Goal: Transaction & Acquisition: Purchase product/service

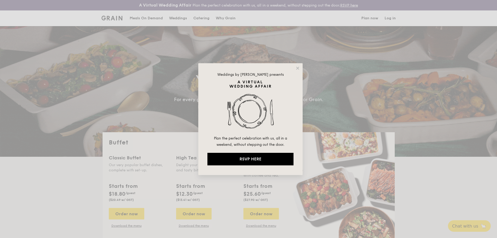
select select
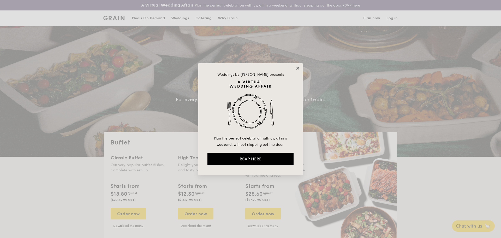
click at [299, 70] on icon at bounding box center [297, 68] width 5 height 5
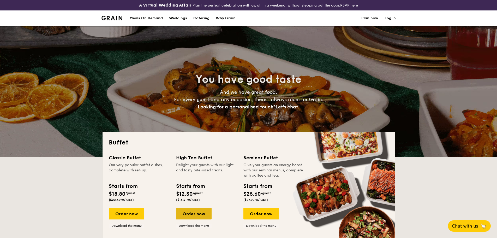
click at [197, 214] on div "Order now" at bounding box center [193, 213] width 35 height 11
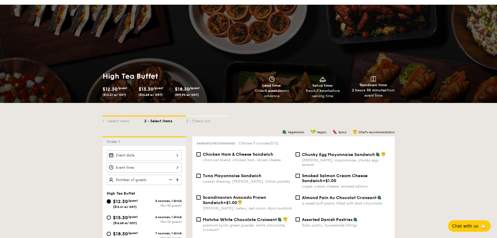
scroll to position [52, 0]
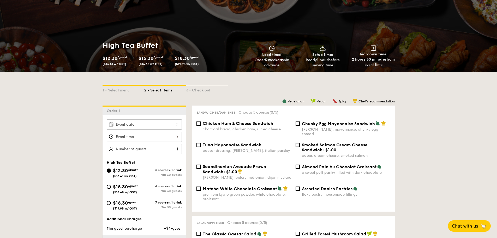
click at [164, 121] on div at bounding box center [144, 124] width 75 height 10
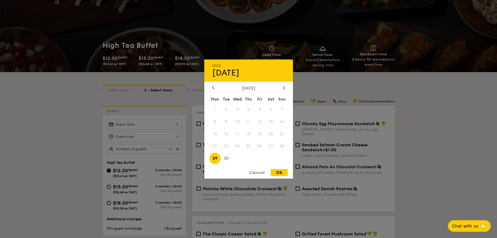
click at [281, 90] on div "September 2025" at bounding box center [248, 87] width 73 height 5
click at [284, 88] on icon at bounding box center [284, 87] width 2 height 3
click at [271, 147] on span "25" at bounding box center [270, 145] width 11 height 11
click at [280, 175] on div "OK" at bounding box center [279, 172] width 17 height 7
type input "[DATE]"
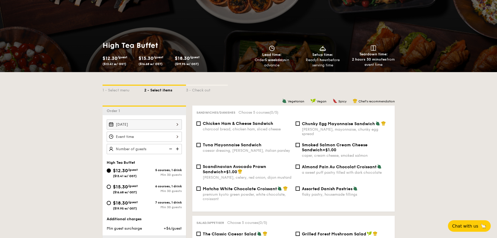
click at [154, 137] on div at bounding box center [144, 136] width 75 height 10
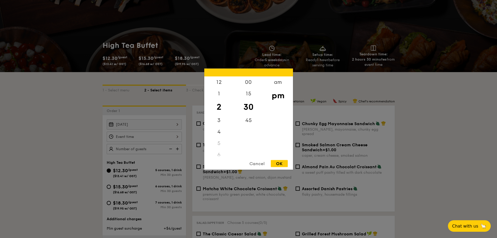
drag, startPoint x: 250, startPoint y: 106, endPoint x: 249, endPoint y: 108, distance: 2.7
click at [249, 108] on div "30" at bounding box center [248, 106] width 29 height 15
click at [279, 163] on div "OK" at bounding box center [279, 163] width 17 height 7
type input "2:30PM"
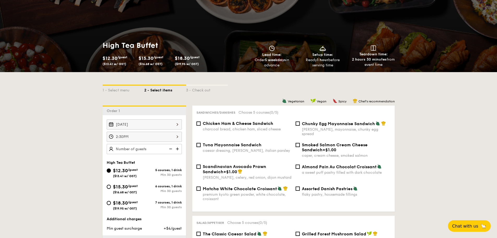
click at [176, 151] on img at bounding box center [178, 149] width 8 height 10
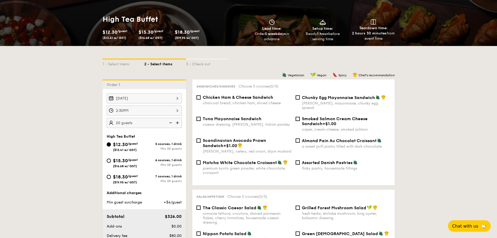
click at [174, 123] on img at bounding box center [178, 123] width 8 height 10
click at [176, 123] on img at bounding box center [178, 123] width 8 height 10
type input "30 guests"
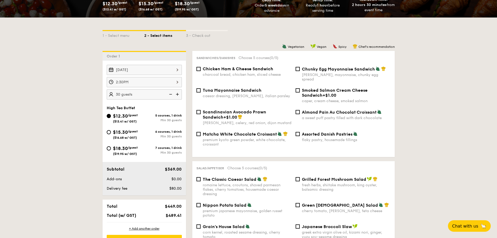
scroll to position [130, 0]
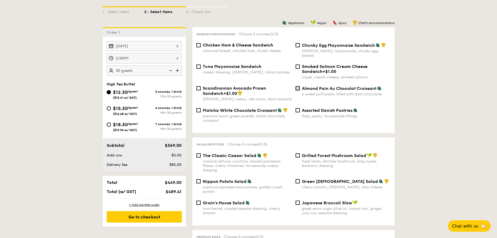
click at [296, 86] on input "Almond Pain Au Chocolat Croissant a sweet puff pastry filled with dark chocolate" at bounding box center [298, 88] width 4 height 4
checkbox input "true"
click at [298, 155] on div "Grilled Forest Mushroom Salad fresh herbs, shiitake mushroom, king oyster, bals…" at bounding box center [342, 160] width 99 height 15
click at [298, 153] on input "Grilled Forest Mushroom Salad fresh herbs, shiitake mushroom, king oyster, bals…" at bounding box center [298, 155] width 4 height 4
checkbox input "true"
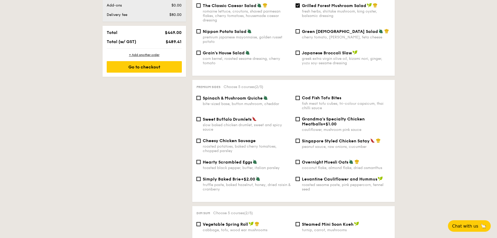
scroll to position [287, 0]
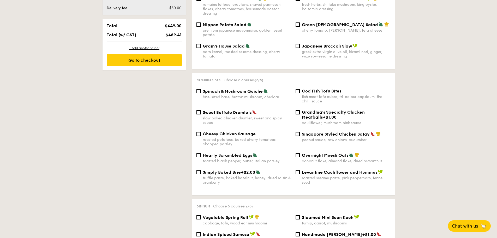
click at [301, 169] on div "Levantine Cauliflower and Hummus roasted sesame paste, pink peppercorn, fennel …" at bounding box center [342, 176] width 99 height 15
click at [297, 170] on input "Levantine Cauliflower and Hummus roasted sesame paste, pink peppercorn, fennel …" at bounding box center [298, 172] width 4 height 4
checkbox input "true"
click at [200, 132] on input "Cheesy Chicken Sausage roasted potatoes, baked cherry tomatoes, chopped parsley" at bounding box center [198, 134] width 4 height 4
checkbox input "true"
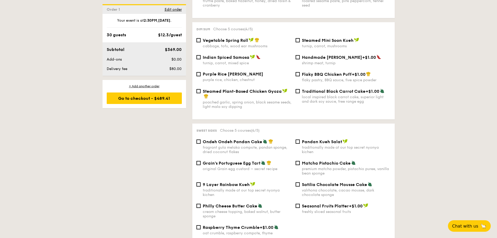
scroll to position [470, 0]
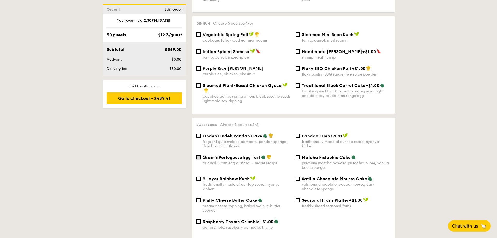
click at [199, 155] on input "Grain's Portuguese Egg Tart original Grain egg custard – secret recipe" at bounding box center [198, 157] width 4 height 4
checkbox input "true"
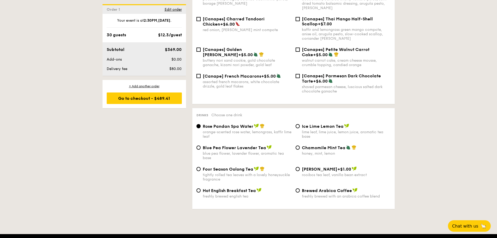
scroll to position [783, 0]
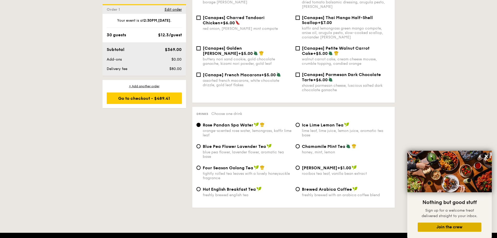
click at [443, 228] on button "Join the crew" at bounding box center [450, 226] width 64 height 9
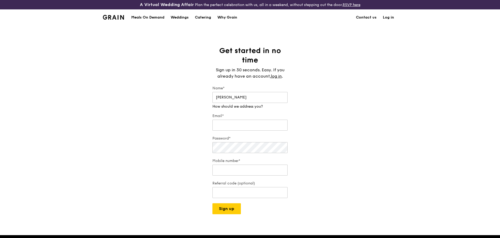
type input "[PERSON_NAME]"
type input "[PERSON_NAME][EMAIL_ADDRESS][PERSON_NAME][DOMAIN_NAME]"
type input "9"
type input "96272797"
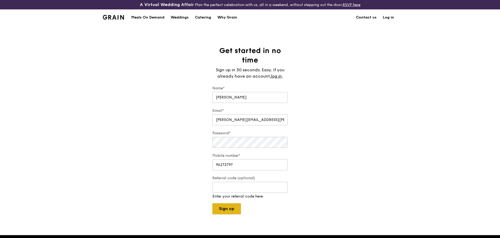
click at [230, 209] on div "A Virtual Wedding Affair Plan the perfect celebration with us, all in a weekend…" at bounding box center [250, 194] width 500 height 389
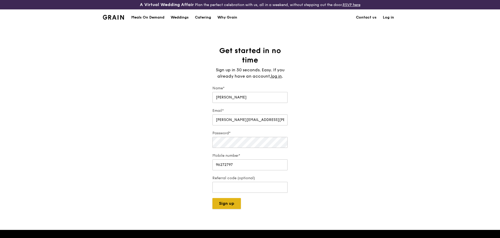
click at [232, 201] on button "Sign up" at bounding box center [226, 203] width 28 height 11
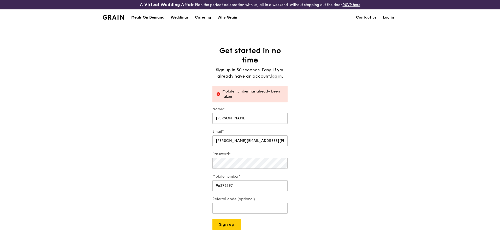
click at [272, 77] on link "log in" at bounding box center [276, 76] width 11 height 6
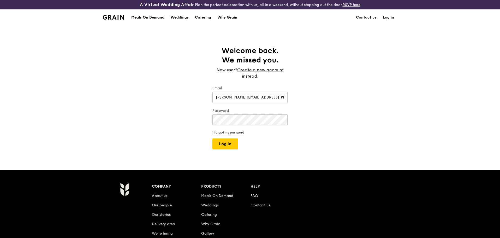
type input "[PERSON_NAME][EMAIL_ADDRESS][PERSON_NAME][DOMAIN_NAME]"
click at [212, 138] on button "Log in" at bounding box center [225, 143] width 26 height 11
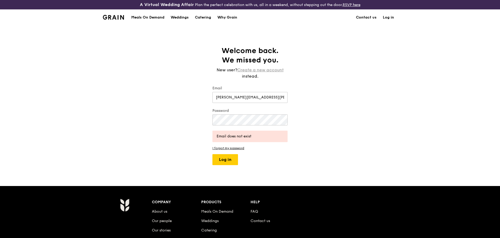
click at [252, 69] on link "Create a new account" at bounding box center [260, 70] width 46 height 6
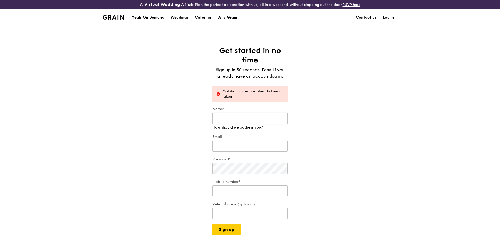
click at [224, 117] on input "Name*" at bounding box center [249, 118] width 75 height 11
type input "[PERSON_NAME]"
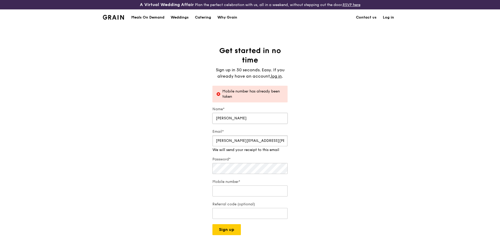
type input "[PERSON_NAME][EMAIL_ADDRESS][PERSON_NAME][DOMAIN_NAME]"
click at [229, 187] on input "Mobile number*" at bounding box center [249, 190] width 75 height 11
type input "96272797"
click at [220, 233] on div "A Virtual Wedding Affair Plan the perfect celebration with us, all in a weekend…" at bounding box center [250, 205] width 500 height 410
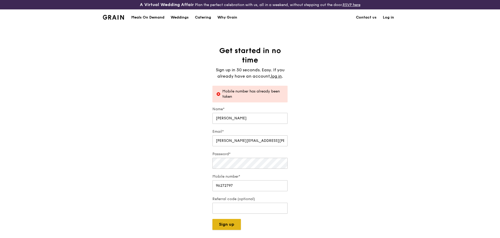
click at [228, 223] on button "Sign up" at bounding box center [226, 224] width 28 height 11
click at [277, 74] on link "log in" at bounding box center [276, 76] width 11 height 6
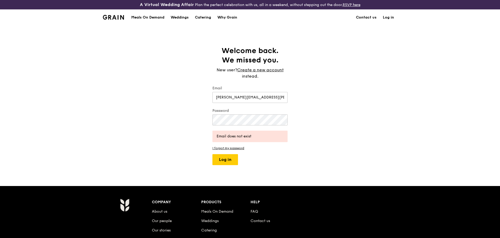
type input "[PERSON_NAME][EMAIL_ADDRESS][PERSON_NAME][DOMAIN_NAME]"
click at [212, 154] on button "Log in" at bounding box center [225, 159] width 26 height 11
click at [224, 148] on link "I forgot my password" at bounding box center [249, 148] width 75 height 4
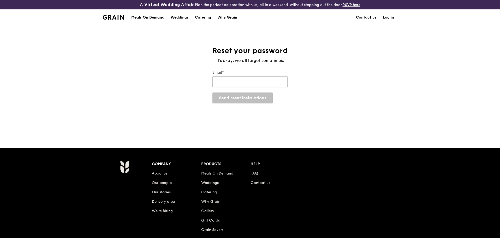
click at [241, 83] on input "Email*" at bounding box center [249, 81] width 75 height 11
type input "f"
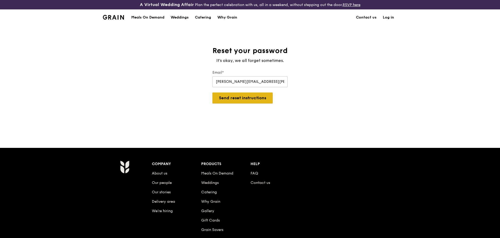
click at [234, 99] on button "Send reset instructions" at bounding box center [242, 97] width 60 height 11
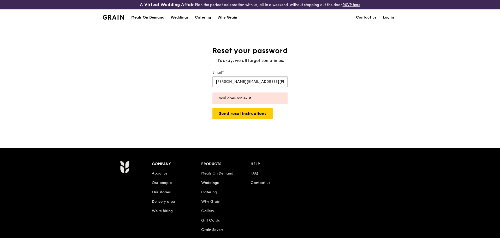
click at [226, 83] on input "[PERSON_NAME][EMAIL_ADDRESS][PERSON_NAME][DOMAIN_NAME]" at bounding box center [249, 81] width 75 height 11
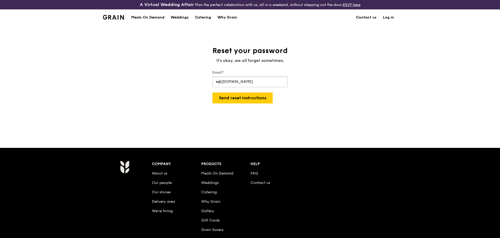
type input "e@gmail.com"
click at [383, 18] on link "Log in" at bounding box center [388, 18] width 17 height 16
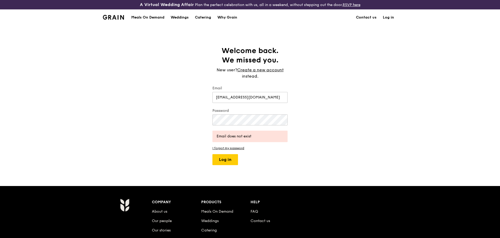
type input "[EMAIL_ADDRESS][DOMAIN_NAME]"
click at [219, 161] on button "Log in" at bounding box center [225, 159] width 26 height 11
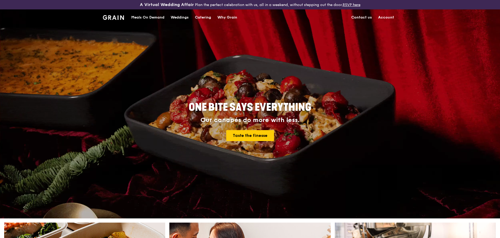
click at [209, 19] on div "Catering" at bounding box center [203, 18] width 16 height 16
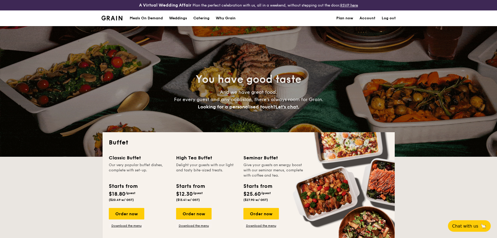
select select
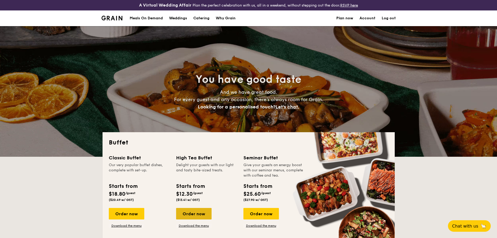
click at [194, 213] on div "Order now" at bounding box center [193, 213] width 35 height 11
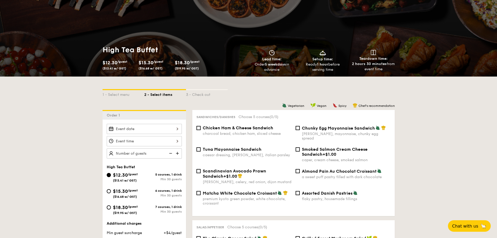
scroll to position [52, 0]
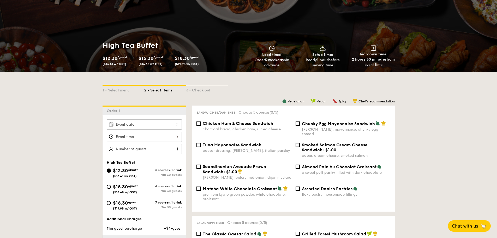
click at [166, 127] on div "2025 Sep 29 September 2025 Mon Tue Wed Thu Fri Sat Sun 1 2 3 4 5 6 7 8 9 10 11 …" at bounding box center [144, 124] width 75 height 10
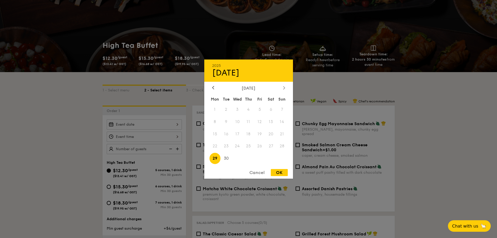
click at [282, 88] on div at bounding box center [284, 87] width 5 height 5
click at [273, 146] on span "25" at bounding box center [270, 145] width 11 height 11
drag, startPoint x: 282, startPoint y: 172, endPoint x: 180, endPoint y: 141, distance: 106.9
click at [282, 171] on div "OK" at bounding box center [279, 172] width 17 height 7
type input "[DATE]"
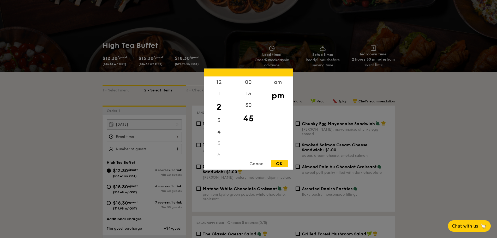
click at [176, 137] on div "12 1 2 3 4 5 6 7 8 9 10 11 00 15 30 45 am pm Cancel OK" at bounding box center [144, 136] width 75 height 10
drag, startPoint x: 246, startPoint y: 107, endPoint x: 276, endPoint y: 152, distance: 54.7
click at [246, 106] on div "30" at bounding box center [248, 104] width 29 height 11
click at [278, 162] on div "OK" at bounding box center [279, 163] width 17 height 7
type input "2:30PM"
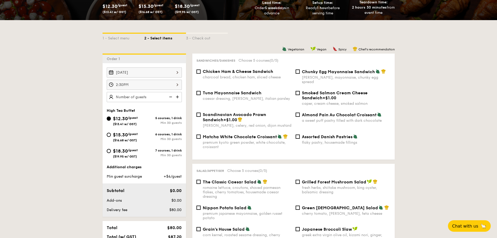
scroll to position [104, 0]
click at [179, 98] on img at bounding box center [178, 97] width 8 height 10
type input "30 guests"
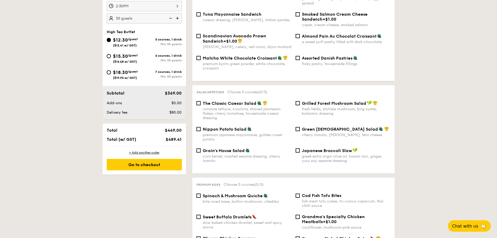
scroll to position [130, 0]
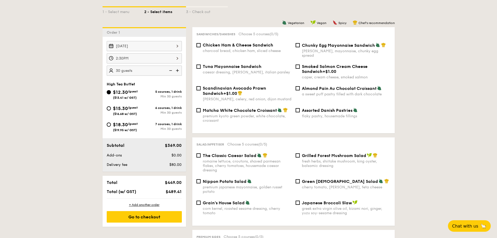
click at [304, 86] on span "Almond Pain Au Chocolat Croissant" at bounding box center [339, 88] width 75 height 5
click at [300, 86] on input "Almond Pain Au Chocolat Croissant a sweet puff pastry filled with dark chocolate" at bounding box center [298, 88] width 4 height 4
checkbox input "true"
click at [300, 153] on div "Grilled Forest Mushroom Salad fresh herbs, shiitake mushroom, king oyster, bals…" at bounding box center [342, 160] width 99 height 15
click at [295, 153] on div "Grilled Forest Mushroom Salad fresh herbs, shiitake mushroom, king oyster, bals…" at bounding box center [342, 160] width 99 height 15
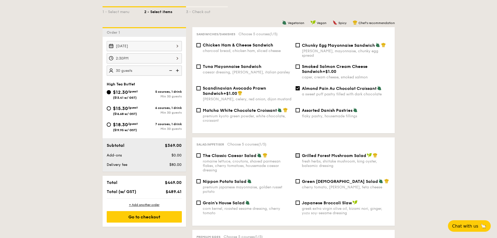
click at [297, 153] on input "Grilled Forest Mushroom Salad fresh herbs, shiitake mushroom, king oyster, bals…" at bounding box center [298, 155] width 4 height 4
checkbox input "true"
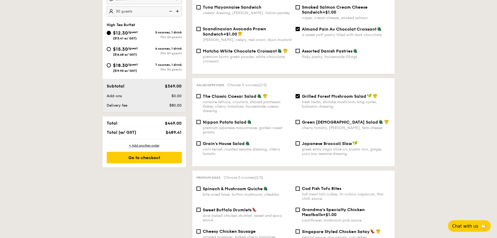
scroll to position [313, 0]
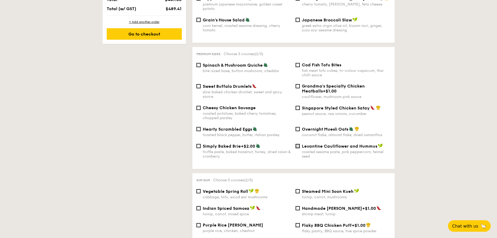
click at [296, 144] on input "Levantine Cauliflower and Hummus roasted sesame paste, pink peppercorn, fennel …" at bounding box center [298, 146] width 4 height 4
checkbox input "true"
click at [197, 106] on input "Cheesy Chicken Sausage roasted potatoes, baked cherry tomatoes, chopped parsley" at bounding box center [198, 108] width 4 height 4
checkbox input "true"
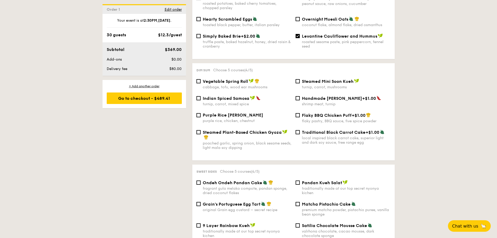
scroll to position [470, 0]
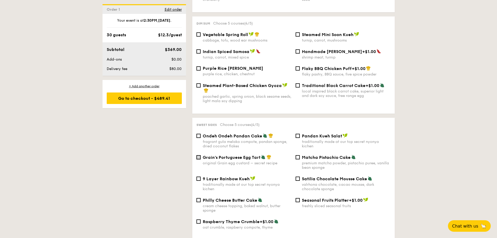
click at [197, 155] on input "Grain's Portuguese Egg Tart original Grain egg custard – secret recipe" at bounding box center [198, 157] width 4 height 4
checkbox input "true"
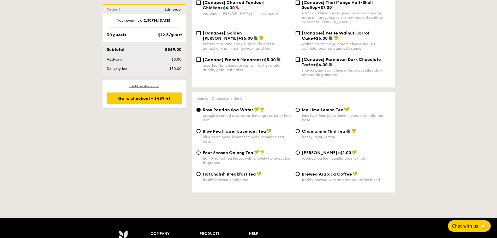
scroll to position [756, 0]
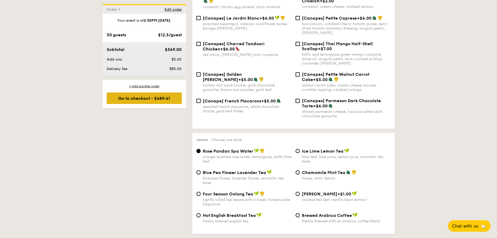
click at [141, 98] on div "Go to checkout - $489.41" at bounding box center [144, 97] width 75 height 11
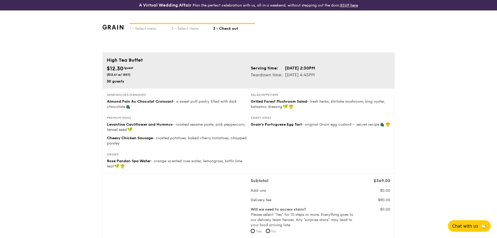
scroll to position [26, 0]
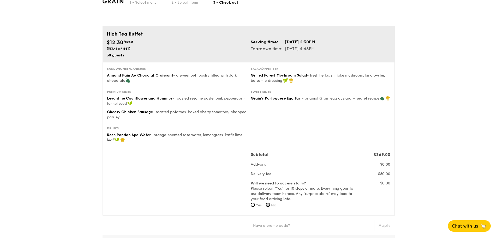
click at [268, 203] on input "No" at bounding box center [268, 204] width 4 height 4
radio input "true"
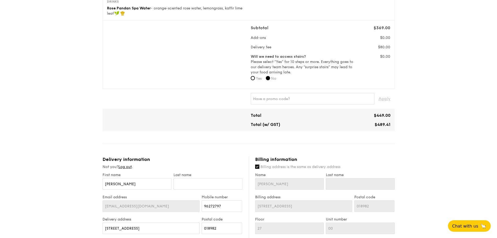
scroll to position [157, 0]
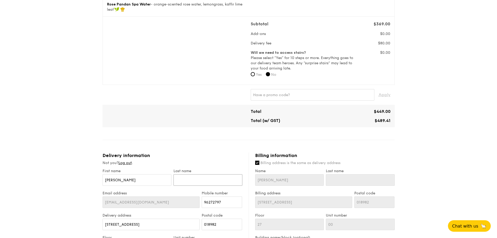
click at [208, 179] on input "text" at bounding box center [207, 179] width 69 height 11
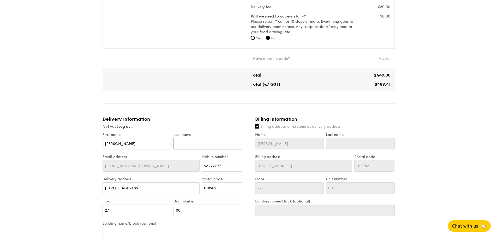
scroll to position [261, 0]
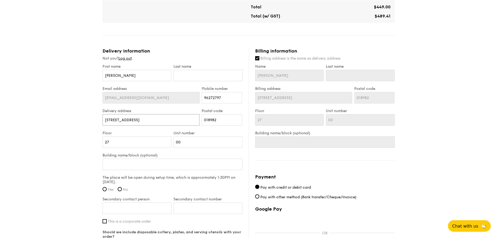
drag, startPoint x: 171, startPoint y: 123, endPoint x: 76, endPoint y: 121, distance: 95.2
click at [76, 121] on div "1 - Select menu 2 - Select items 3 - Check out High Tea Buffet $12.30 /guest ($…" at bounding box center [248, 49] width 497 height 598
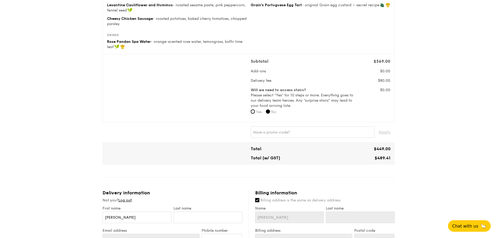
scroll to position [104, 0]
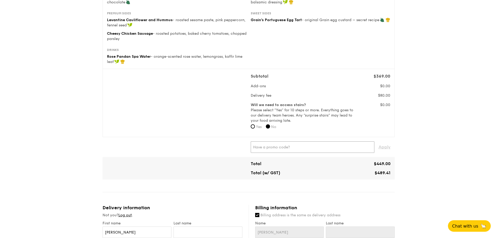
click at [304, 150] on input "text" at bounding box center [313, 146] width 124 height 11
paste input "RF277205"
type input "RF277205"
click at [382, 146] on span "Apply" at bounding box center [384, 146] width 12 height 11
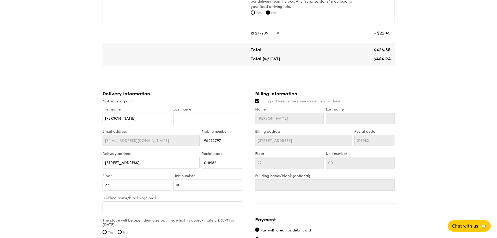
scroll to position [235, 0]
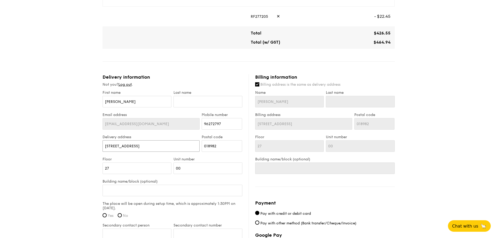
drag, startPoint x: 151, startPoint y: 148, endPoint x: 62, endPoint y: 140, distance: 89.3
click at [62, 140] on div "1 - Select menu 2 - Select items 3 - Check out High Tea Buffet $12.30 /guest ($…" at bounding box center [248, 75] width 497 height 598
type input "5"
type input "51"
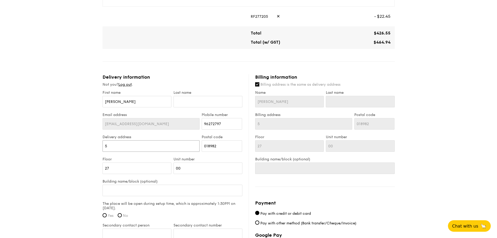
type input "51"
type input "513"
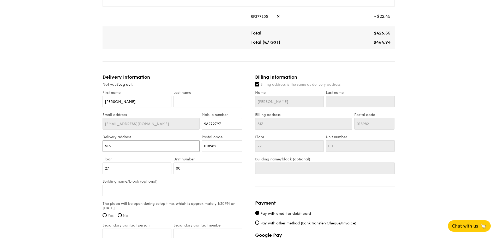
type input "513 Y"
type input "513 Yi"
type input "513 Yio"
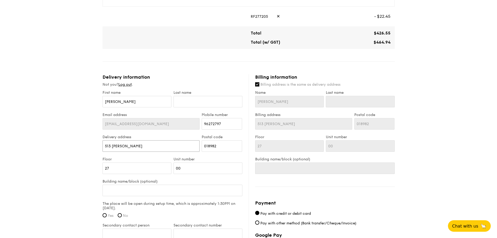
type input "513 Yio"
type input "513 Yio C"
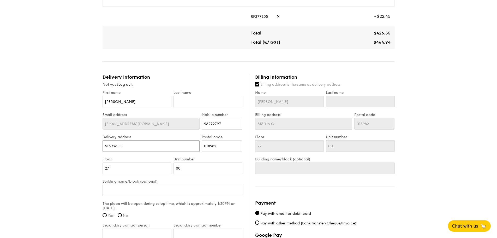
type input "513 Yio Ch"
type input "513 Yio Chu"
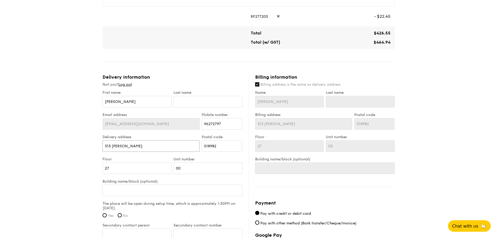
type input "513 Yio Chu"
type input "513 Yio Chu K"
type input "513 Yio Chu Ka"
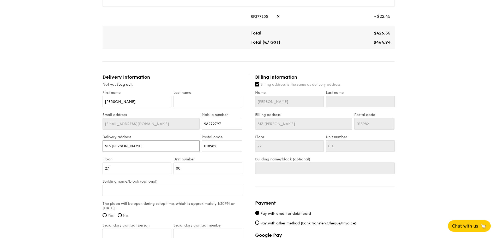
type input "513 Yio Chu Kan"
type input "513 Yio Chu Kang"
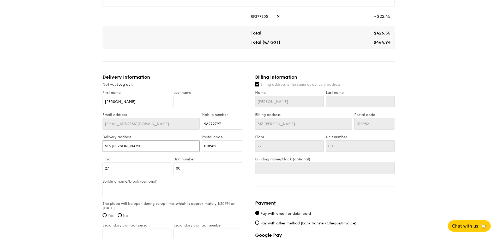
type input "513 Yio Chu Kang"
type input "513 Yio Chu Kang R"
type input "513 Yio Chu Kang Ro"
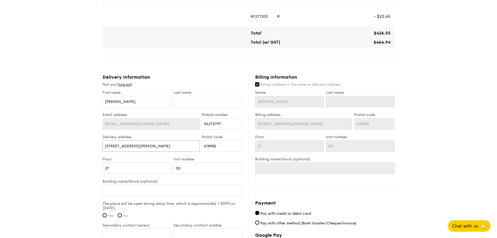
type input "513 Yio Chu Kang Roa"
type input "[STREET_ADDRESS][PERSON_NAME]"
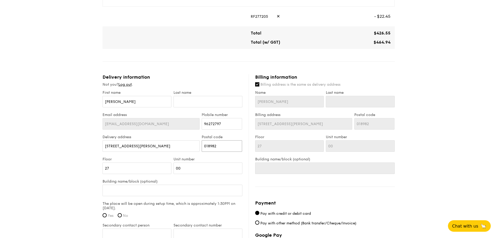
drag, startPoint x: 228, startPoint y: 146, endPoint x: 170, endPoint y: 143, distance: 58.0
click at [170, 143] on div "Delivery address 513 Yio Chu Kang Road Postal code 018982" at bounding box center [172, 146] width 142 height 22
type input "7"
type input "78"
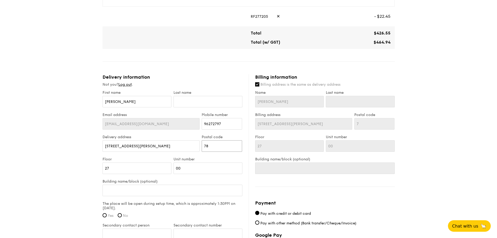
type input "78"
type input "787"
type input "7870"
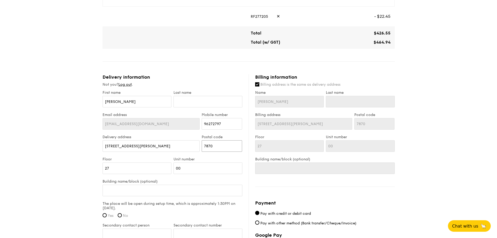
type input "78706"
type input "787067"
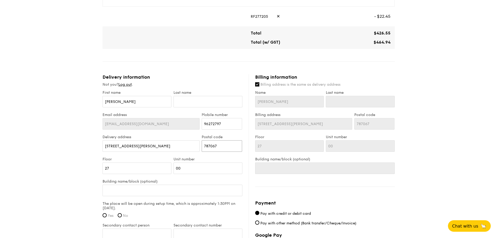
click at [220, 148] on input "787067" at bounding box center [222, 145] width 40 height 11
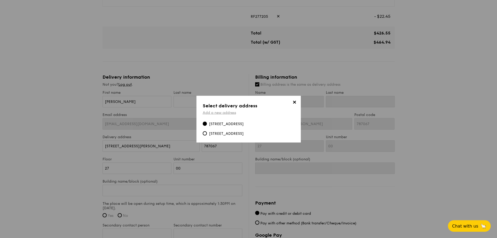
click at [225, 114] on link "Add a new address" at bounding box center [219, 112] width 33 height 4
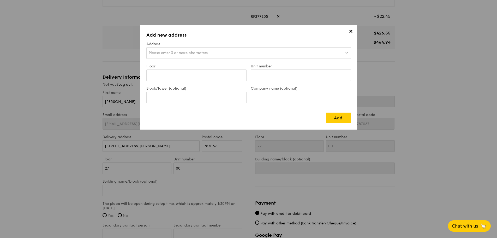
click at [173, 50] on div "Please enter 3 or more characters" at bounding box center [248, 52] width 205 height 11
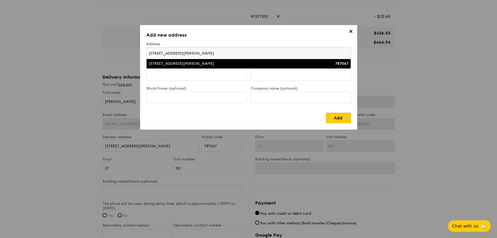
type input "[STREET_ADDRESS][PERSON_NAME]"
click at [188, 67] on li "513 Yio Chu Kang Road 787067" at bounding box center [249, 63] width 204 height 9
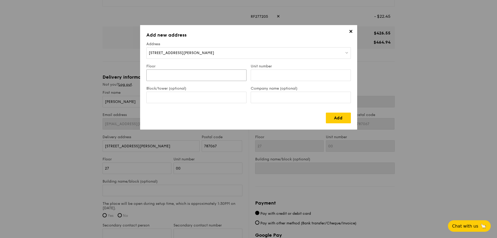
click at [194, 76] on input "Floor" at bounding box center [196, 74] width 100 height 11
type input "01"
click at [274, 76] on input "Unit number" at bounding box center [301, 74] width 100 height 11
click at [201, 99] on input "Block/tower (optional)" at bounding box center [196, 97] width 100 height 11
click at [264, 71] on input "Unit number" at bounding box center [301, 74] width 100 height 11
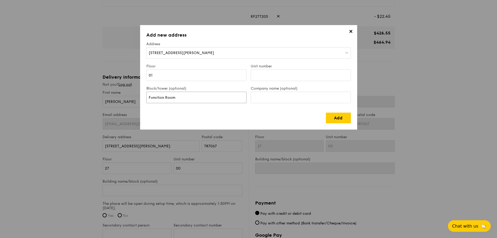
click at [195, 99] on input "Function Room" at bounding box center [196, 97] width 100 height 11
type input "Function Room / Clubhouse"
click at [282, 73] on input "Unit number" at bounding box center [301, 74] width 100 height 11
type input "00"
click at [342, 119] on link "Add" at bounding box center [338, 117] width 25 height 11
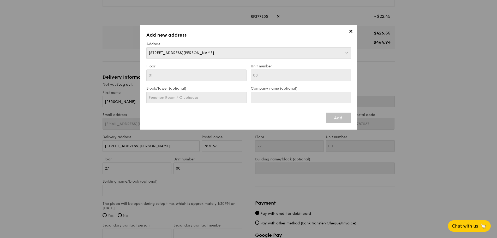
type input "01"
type input "Function Room / Clubhouse"
type input "01"
type input "Function Room / Clubhouse"
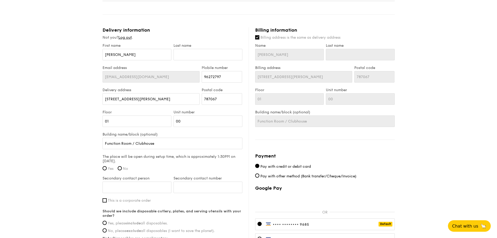
scroll to position [287, 0]
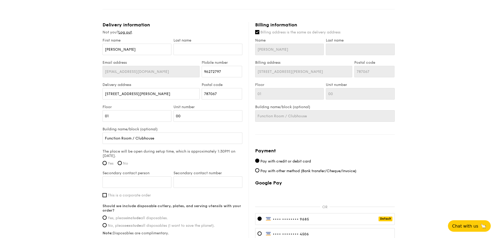
drag, startPoint x: 104, startPoint y: 163, endPoint x: 100, endPoint y: 165, distance: 4.9
click at [104, 163] on input "Yes" at bounding box center [105, 163] width 4 height 4
radio input "true"
click at [147, 177] on input "Secondary contact person" at bounding box center [137, 181] width 69 height 11
type input "[PERSON_NAME]"
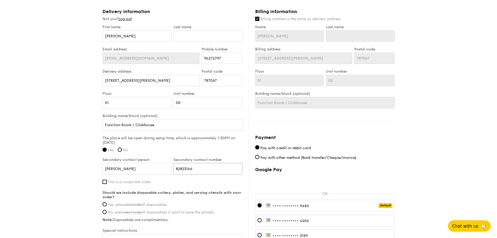
scroll to position [313, 0]
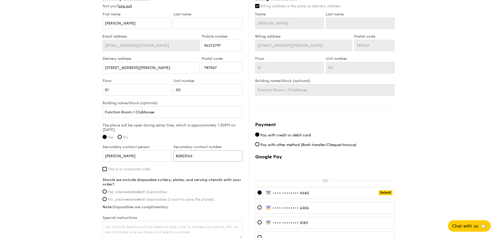
type input "82823166"
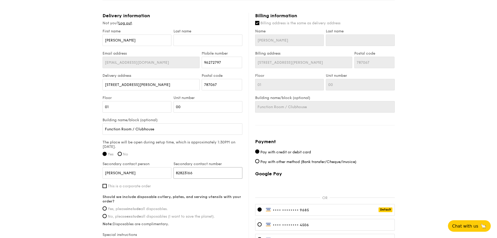
scroll to position [287, 0]
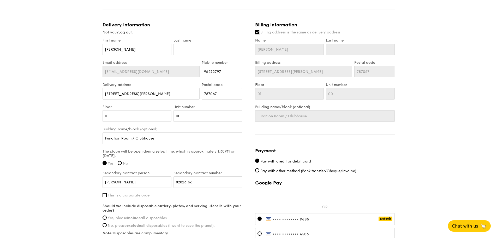
click at [258, 33] on input "Billing address is the same as delivery address" at bounding box center [257, 32] width 4 height 4
checkbox input "false"
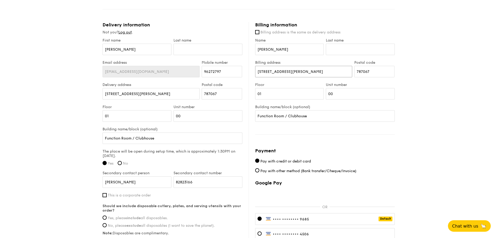
drag, startPoint x: 301, startPoint y: 71, endPoint x: 243, endPoint y: 68, distance: 58.0
click at [243, 68] on div "Delivery information Not you? Log out . First name Delise Last name Email addre…" at bounding box center [249, 161] width 292 height 279
type input "23 Ang Mo Kio Ave 9"
type input "569787"
drag, startPoint x: 270, startPoint y: 98, endPoint x: 234, endPoint y: 94, distance: 36.7
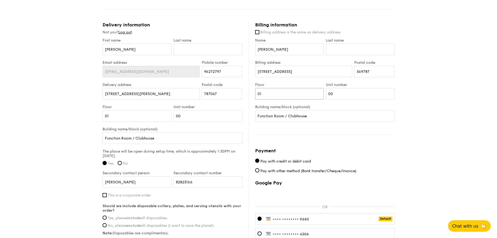
click at [234, 94] on div "Delivery information Not you? Log out . First name Delise Last name Email addre…" at bounding box center [249, 161] width 292 height 279
type input "09"
drag, startPoint x: 348, startPoint y: 96, endPoint x: 327, endPoint y: 94, distance: 21.5
click at [327, 94] on input "00" at bounding box center [360, 93] width 69 height 11
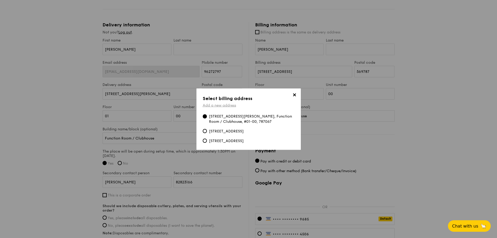
click at [224, 105] on link "Add a new address" at bounding box center [219, 105] width 33 height 4
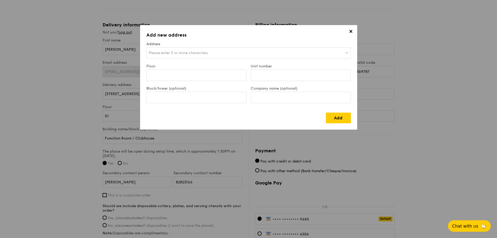
click at [188, 52] on span "Please enter 3 or more characters" at bounding box center [178, 53] width 59 height 4
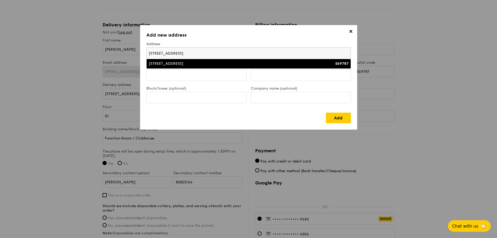
type input "23 Ang Mo Kio Ave"
click at [191, 63] on div "[STREET_ADDRESS]" at bounding box center [224, 63] width 150 height 5
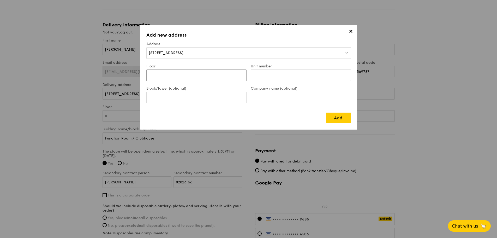
click at [178, 74] on input "Floor" at bounding box center [196, 74] width 100 height 11
type input "09"
click at [339, 117] on link "Add" at bounding box center [338, 117] width 25 height 11
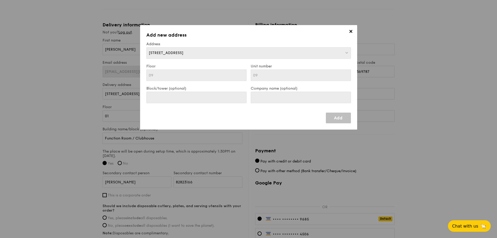
type input "[STREET_ADDRESS]"
type input "569787"
type input "09"
type input "[STREET_ADDRESS]"
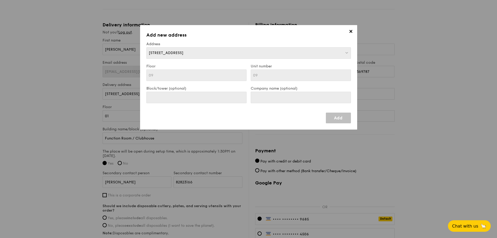
type input "09"
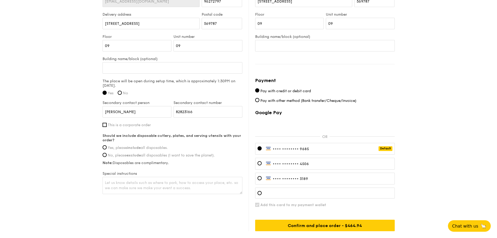
scroll to position [365, 0]
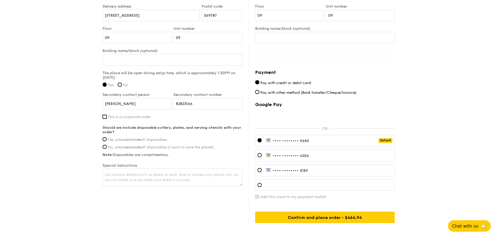
click at [123, 141] on span "Yes, please include all disposables." at bounding box center [138, 139] width 60 height 4
click at [107, 141] on input "Yes, please include all disposables." at bounding box center [105, 139] width 4 height 4
radio input "true"
click at [161, 178] on textarea at bounding box center [173, 177] width 140 height 17
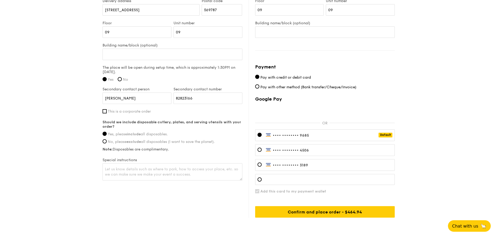
scroll to position [340, 0]
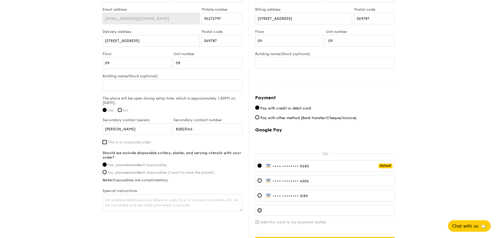
click at [264, 211] on div at bounding box center [325, 210] width 140 height 11
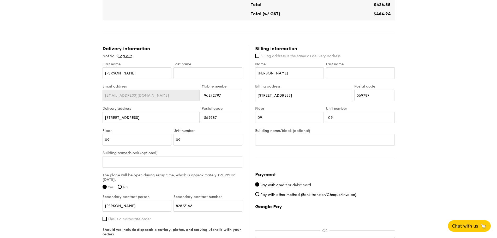
scroll to position [262, 0]
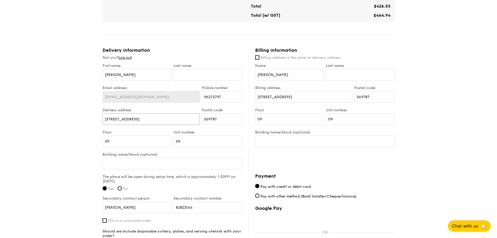
click at [152, 122] on input "[STREET_ADDRESS]" at bounding box center [151, 118] width 97 height 11
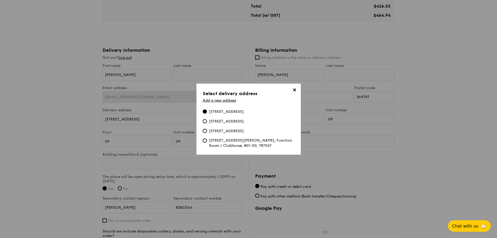
click at [218, 141] on div "513 Yio Chu Kang Road, Function Room / Clubhouse, #01-00, 787067" at bounding box center [252, 143] width 86 height 10
click at [207, 141] on input "513 Yio Chu Kang Road, Function Room / Clubhouse, #01-00, 787067" at bounding box center [205, 140] width 4 height 4
type input "[STREET_ADDRESS][PERSON_NAME]"
type input "787067"
type input "01"
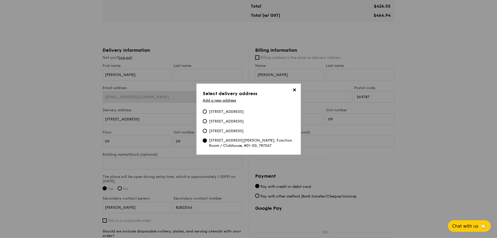
type input "00"
type input "Function Room / Clubhouse"
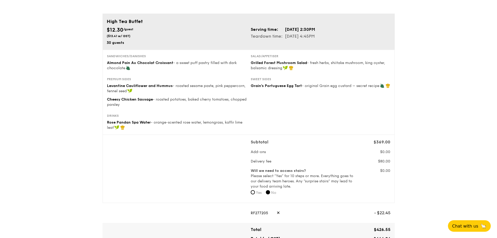
scroll to position [0, 0]
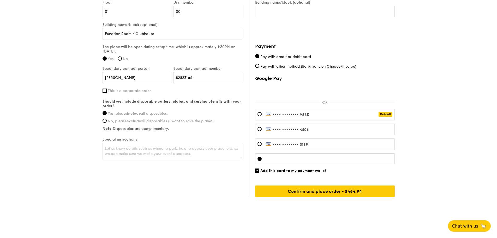
scroll to position [392, 0]
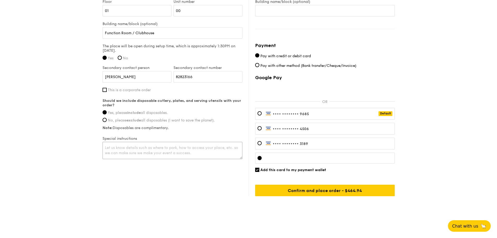
click at [180, 152] on textarea at bounding box center [173, 150] width 140 height 17
click at [135, 147] on textarea "Park at visitor lots. Take the lift up to the clubhouse on level 1." at bounding box center [173, 150] width 140 height 17
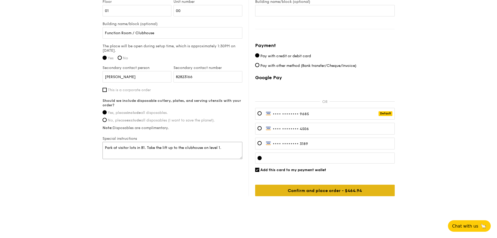
type textarea "Park at visitor lots in B1. Take the lift up to the clubhouse on level 1."
click at [296, 194] on input "Confirm and place order - $489.41" at bounding box center [325, 189] width 140 height 11
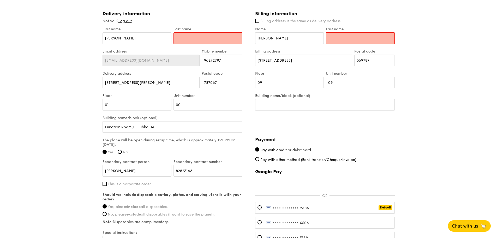
scroll to position [226, 0]
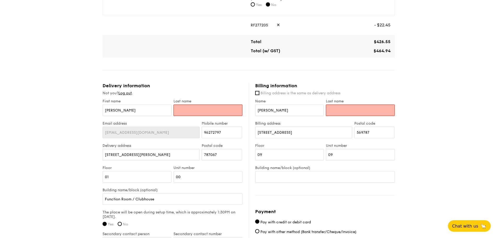
click at [205, 110] on input "text" at bounding box center [207, 109] width 69 height 11
type input "[PERSON_NAME]"
click at [357, 110] on input "Last name" at bounding box center [360, 109] width 69 height 11
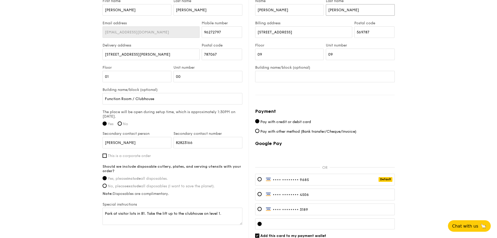
scroll to position [392, 0]
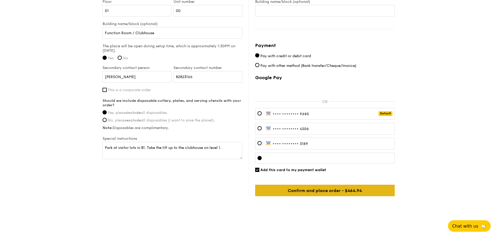
type input "[PERSON_NAME]"
click at [338, 191] on input "Confirm and place order - $489.41" at bounding box center [325, 189] width 140 height 11
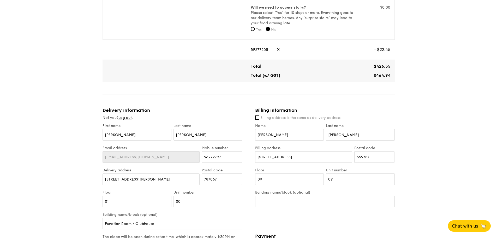
scroll to position [183, 0]
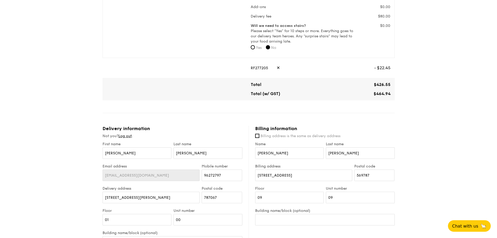
click at [277, 68] on span "✕" at bounding box center [277, 67] width 3 height 11
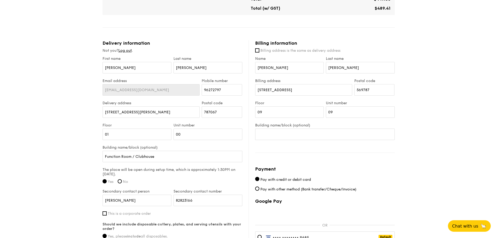
scroll to position [209, 0]
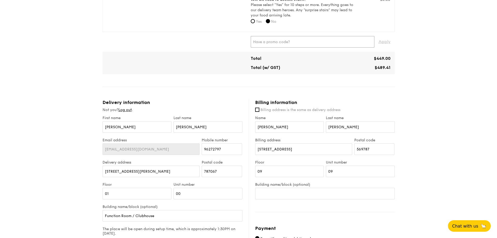
click at [273, 43] on input "text" at bounding box center [313, 41] width 124 height 11
paste input "GENECO16CA."
click at [383, 43] on span "Apply" at bounding box center [384, 41] width 12 height 11
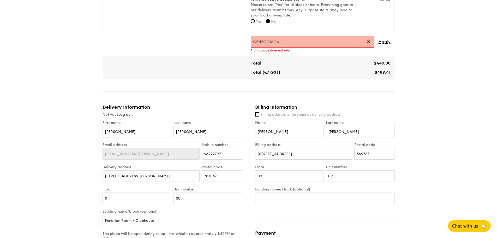
click at [292, 40] on input "GENECO16CA." at bounding box center [313, 41] width 124 height 11
click at [387, 40] on span "Apply" at bounding box center [384, 41] width 12 height 11
drag, startPoint x: 293, startPoint y: 43, endPoint x: 228, endPoint y: 39, distance: 65.8
click at [228, 39] on div "GENECO16CA ✕ Apply Promo code has expired" at bounding box center [249, 44] width 288 height 16
click at [386, 40] on span "Apply" at bounding box center [384, 41] width 12 height 11
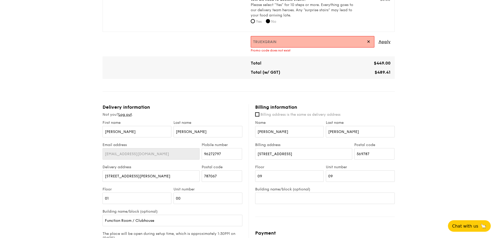
click at [298, 41] on input "TRUEXGRAIN" at bounding box center [313, 41] width 124 height 11
click at [381, 41] on span "Apply" at bounding box center [384, 41] width 12 height 11
drag, startPoint x: 338, startPoint y: 44, endPoint x: 242, endPoint y: 44, distance: 95.7
click at [242, 44] on div "TRUEXGRAIN ✕ Apply Promo code does not exist" at bounding box center [249, 44] width 288 height 16
click at [381, 44] on span "Apply" at bounding box center [384, 41] width 12 height 11
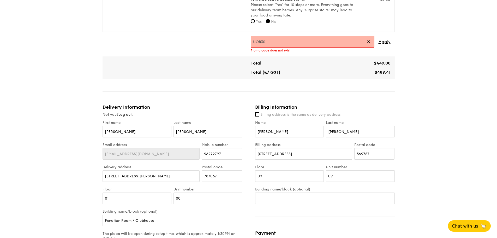
drag, startPoint x: 289, startPoint y: 41, endPoint x: 218, endPoint y: 32, distance: 71.6
click at [218, 32] on div "High Tea Buffet $12.30 /guest ($13.41 w/ GST) 30 guests Serving time: Oct 25, 2…" at bounding box center [249, 127] width 292 height 569
type input "TRUEXGRAIN"
click at [384, 39] on span "Apply" at bounding box center [384, 41] width 12 height 11
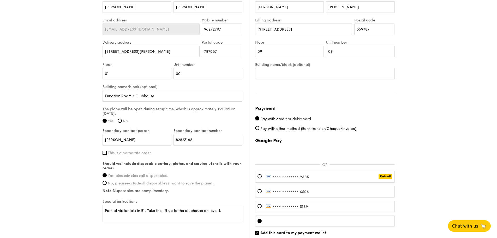
scroll to position [404, 0]
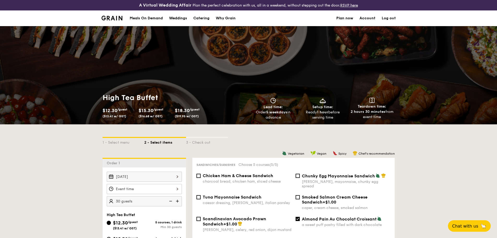
click at [394, 19] on link "Log out" at bounding box center [389, 18] width 14 height 16
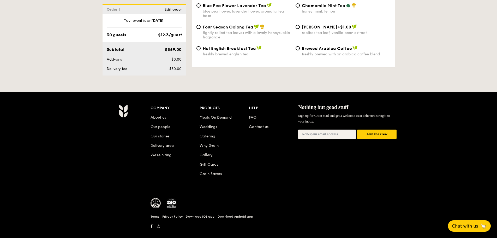
scroll to position [819, 0]
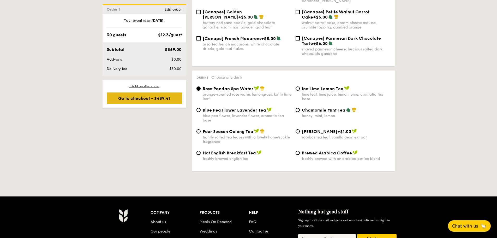
click at [153, 98] on div "Go to checkout - $489.41" at bounding box center [144, 97] width 75 height 11
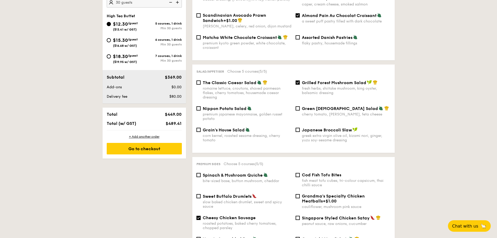
scroll to position [150, 0]
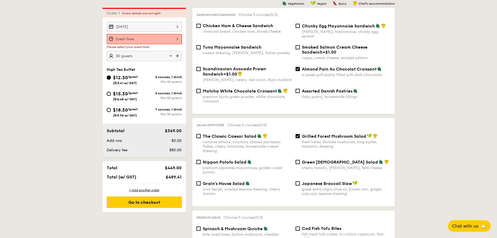
click at [138, 41] on div at bounding box center [144, 39] width 75 height 10
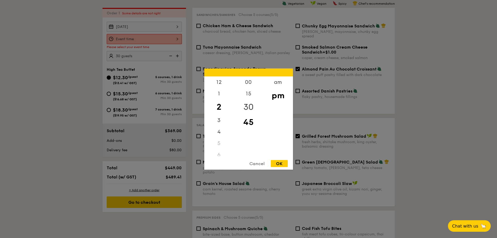
click at [249, 106] on div "30" at bounding box center [248, 106] width 29 height 15
click at [282, 164] on div "OK" at bounding box center [279, 163] width 17 height 7
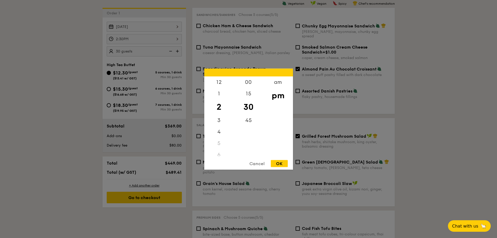
click at [177, 40] on div "2:30PM 12 1 2 3 4 5 6 7 8 9 10 11 00 15 30 45 am pm Cancel OK" at bounding box center [144, 39] width 75 height 10
click at [218, 119] on div "3" at bounding box center [218, 121] width 29 height 15
click at [247, 85] on div "00" at bounding box center [248, 83] width 29 height 15
click at [282, 161] on div "OK" at bounding box center [279, 163] width 17 height 7
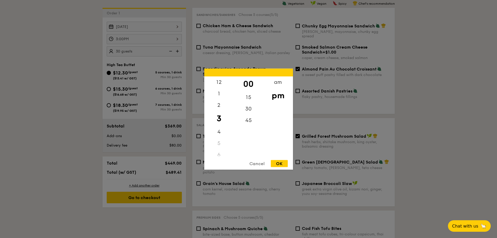
click at [171, 40] on div "3:00PM 12 1 2 3 4 5 6 7 8 9 10 11 00 15 30 45 am pm Cancel OK" at bounding box center [144, 39] width 75 height 10
click at [219, 108] on div "2" at bounding box center [218, 106] width 29 height 15
click at [245, 110] on div "30" at bounding box center [248, 110] width 29 height 15
click at [280, 165] on div "OK" at bounding box center [279, 163] width 17 height 7
type input "2:30PM"
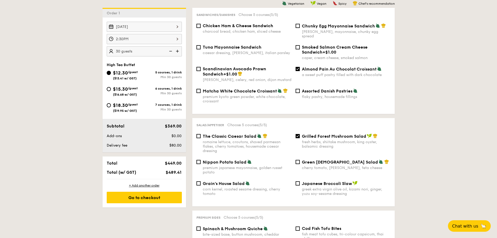
click at [146, 200] on div "Go to checkout" at bounding box center [144, 196] width 75 height 11
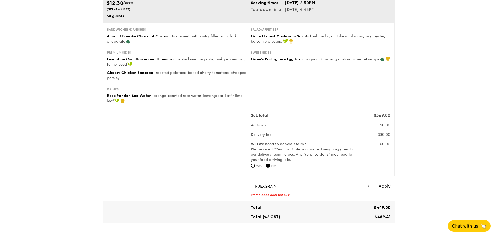
scroll to position [78, 0]
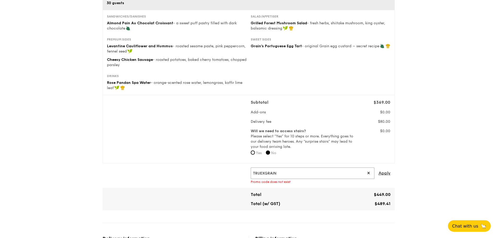
drag, startPoint x: 283, startPoint y: 172, endPoint x: 241, endPoint y: 171, distance: 41.7
click at [241, 171] on div "TRUEXGRAIN ✕ Apply Promo code does not exist" at bounding box center [249, 175] width 288 height 16
paste input "RF277205"
type input "RF277205"
click at [385, 174] on span "Apply" at bounding box center [384, 172] width 12 height 11
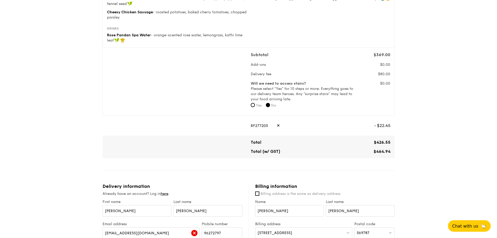
scroll to position [209, 0]
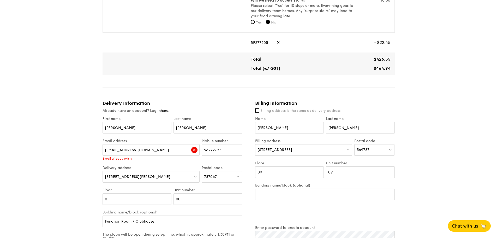
click at [193, 150] on img at bounding box center [194, 150] width 6 height 6
click at [196, 151] on img at bounding box center [194, 150] width 6 height 6
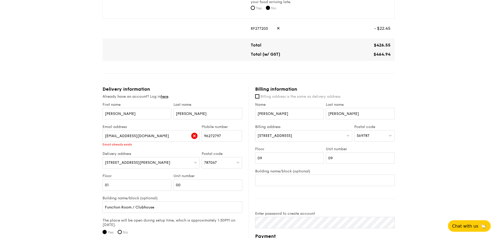
scroll to position [235, 0]
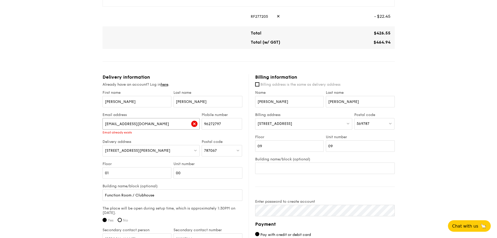
drag, startPoint x: 128, startPoint y: 121, endPoint x: 83, endPoint y: 124, distance: 45.7
click at [83, 124] on div "1 - Select menu 2 - Select items 3 - Check out High Tea Buffet $12.30 /guest ($…" at bounding box center [248, 63] width 497 height 575
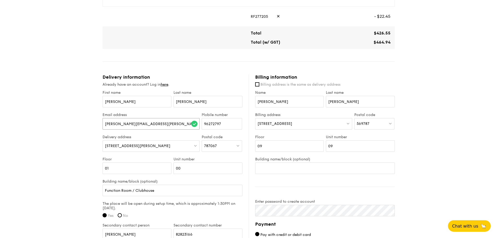
type input "[PERSON_NAME][EMAIL_ADDRESS][PERSON_NAME][DOMAIN_NAME]"
click at [83, 164] on div "1 - Select menu 2 - Select items 3 - Check out High Tea Buffet $12.30 /guest ($…" at bounding box center [248, 63] width 497 height 575
click at [224, 123] on input "96272797" at bounding box center [222, 123] width 40 height 11
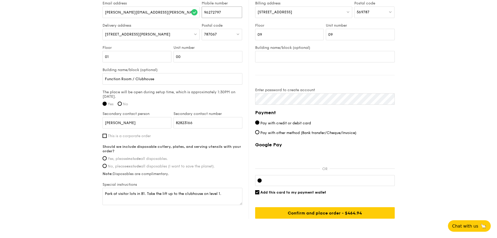
scroll to position [365, 0]
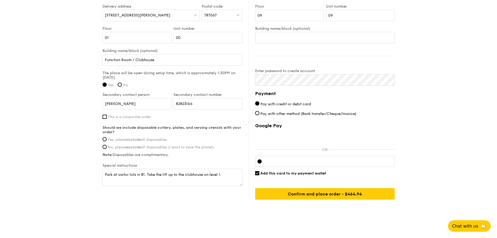
click at [124, 140] on span "Yes, please include all disposables." at bounding box center [138, 139] width 60 height 4
click at [107, 140] on input "Yes, please include all disposables." at bounding box center [105, 139] width 4 height 4
radio input "true"
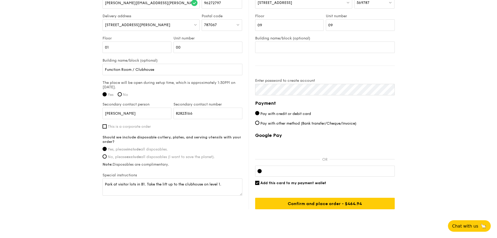
scroll to position [369, 0]
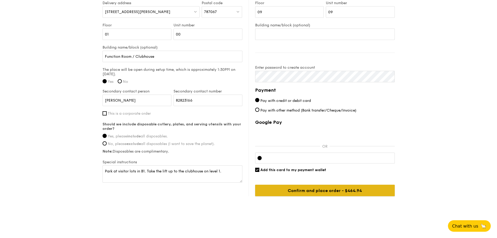
click at [312, 191] on input "Confirm and place order - $489.41" at bounding box center [325, 189] width 140 height 11
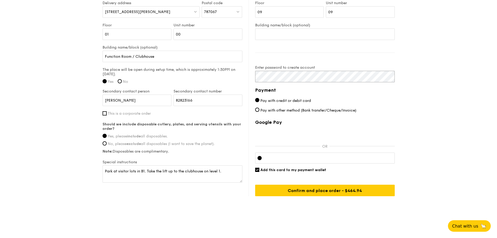
click at [220, 62] on div "Delivery information Already have an account? Log in here . First name [PERSON_…" at bounding box center [249, 68] width 292 height 256
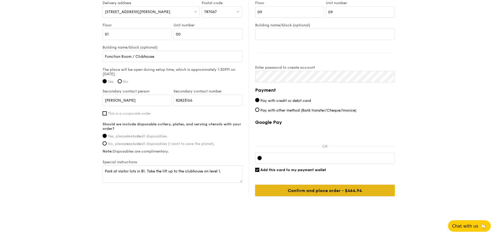
click at [306, 193] on input "Confirm and place order - $489.41" at bounding box center [325, 189] width 140 height 11
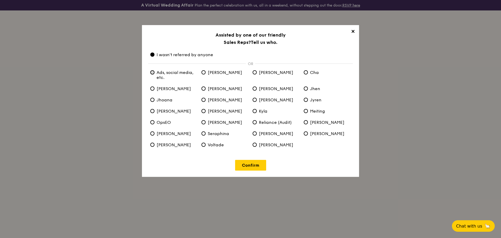
click at [153, 73] on etc\ "Ads, social media, etc." at bounding box center [152, 72] width 4 height 4
radio etc\ "true"
radio anyone "false"
click at [246, 166] on link "Confirm" at bounding box center [250, 165] width 31 height 11
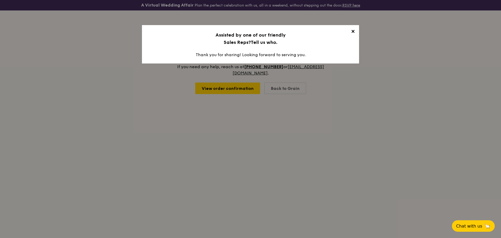
click at [355, 32] on span "✕" at bounding box center [352, 32] width 7 height 7
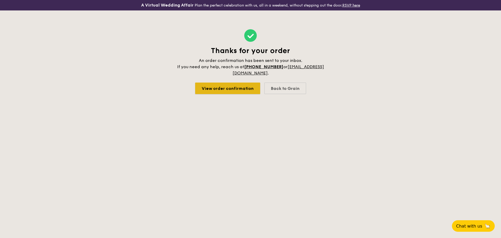
click at [215, 88] on link "View order confirmation" at bounding box center [227, 87] width 65 height 11
